Goal: Task Accomplishment & Management: Manage account settings

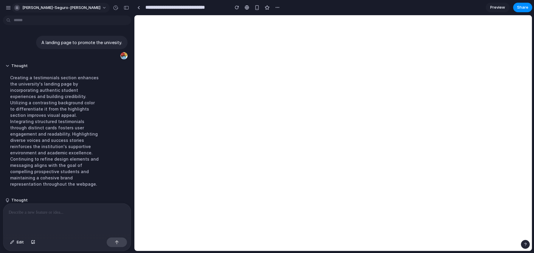
click at [46, 9] on span "[PERSON_NAME]-seguro-[PERSON_NAME]" at bounding box center [61, 8] width 78 height 6
click at [46, 9] on div "Settings Invite members Change theme Sign out" at bounding box center [267, 126] width 534 height 253
click at [139, 8] on div at bounding box center [138, 7] width 3 height 3
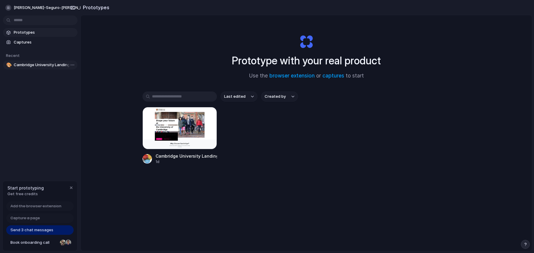
click at [47, 67] on span "Cambridge University Landing Page" at bounding box center [44, 65] width 61 height 6
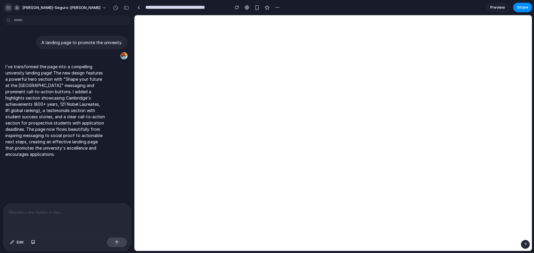
click at [8, 10] on div "button" at bounding box center [8, 7] width 5 height 5
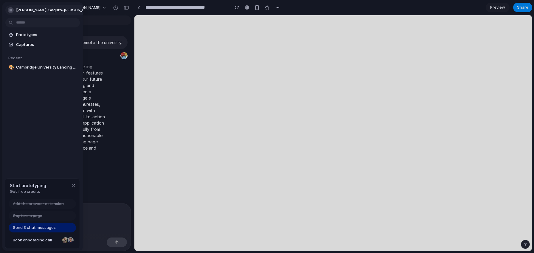
click at [57, 10] on button "[PERSON_NAME]-seguro-[PERSON_NAME]" at bounding box center [54, 10] width 98 height 10
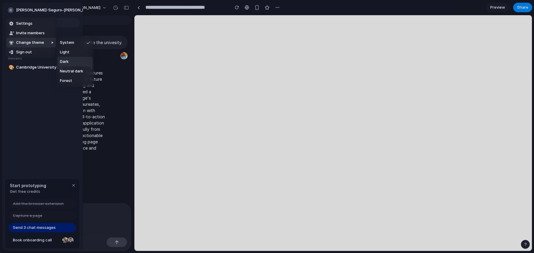
click at [67, 62] on span "Dark" at bounding box center [64, 62] width 9 height 6
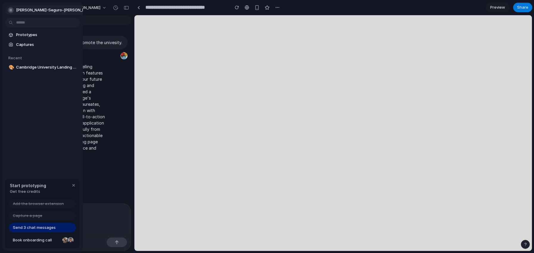
click at [56, 10] on button "[PERSON_NAME]-seguro-[PERSON_NAME]" at bounding box center [54, 10] width 98 height 10
click at [30, 103] on div "Settings Invite members Change theme Sign out" at bounding box center [267, 126] width 534 height 253
